Goal: Task Accomplishment & Management: Use online tool/utility

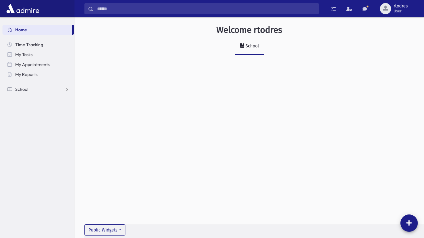
click at [43, 92] on link "School" at bounding box center [38, 89] width 72 height 10
click at [38, 111] on span "Attendance" at bounding box center [30, 109] width 23 height 6
click at [35, 116] on link "Entry" at bounding box center [38, 119] width 72 height 10
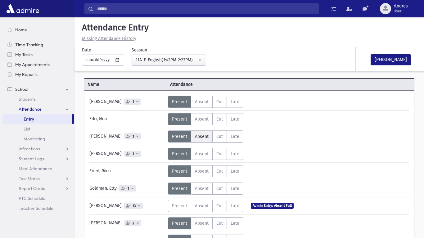
click at [201, 136] on span "Absent" at bounding box center [202, 136] width 14 height 5
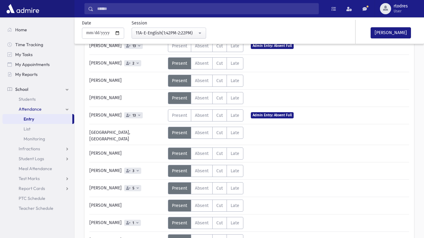
scroll to position [161, 0]
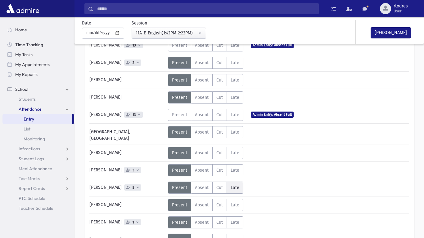
click at [233, 187] on label "Late L" at bounding box center [234, 188] width 17 height 12
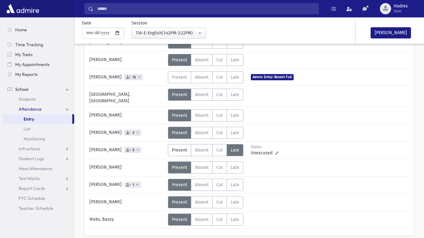
scroll to position [220, 0]
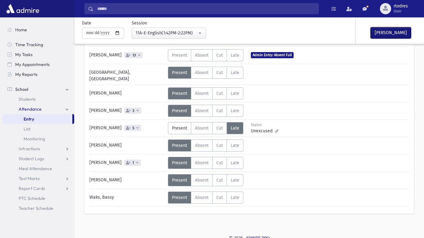
click at [389, 33] on button "[PERSON_NAME]" at bounding box center [390, 32] width 40 height 11
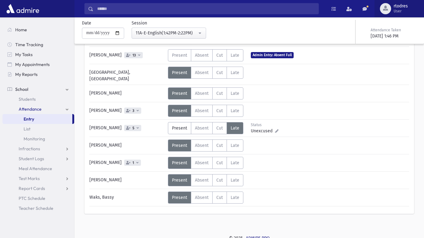
click at [398, 2] on button "rtodres User" at bounding box center [398, 8] width 49 height 17
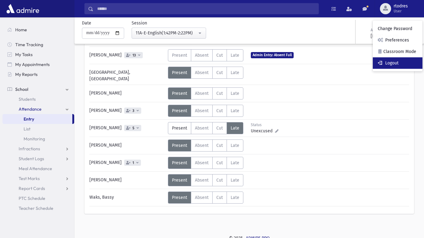
click at [409, 64] on link "Logout" at bounding box center [398, 62] width 50 height 11
